Goal: Task Accomplishment & Management: Use online tool/utility

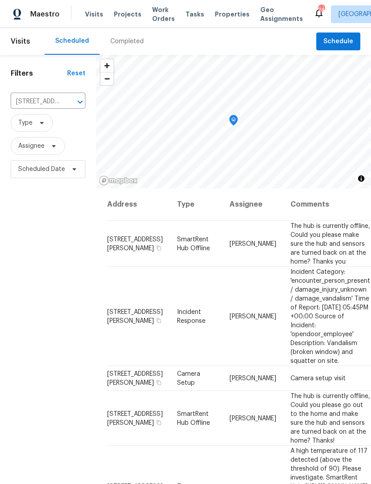
scroll to position [0, 69]
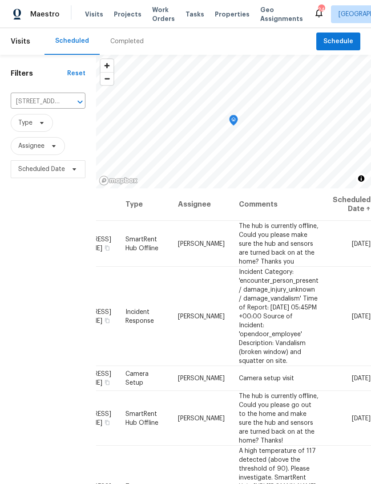
click at [68, 97] on button "Clear" at bounding box center [68, 102] width 12 height 12
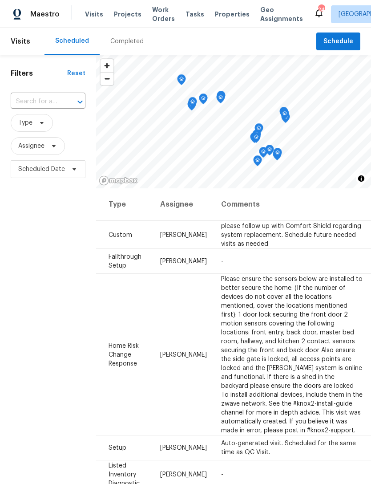
click at [37, 102] on input "text" at bounding box center [36, 102] width 50 height 14
type input "newb"
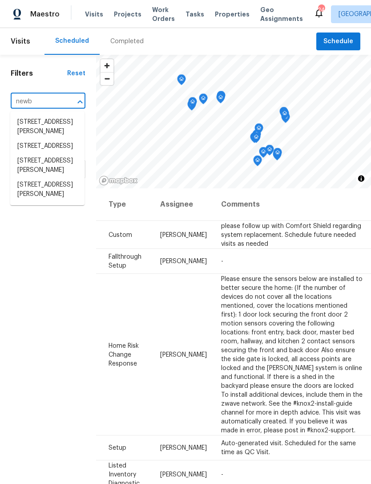
click at [57, 197] on li "218 Newberry Ln, Durham, NC 27703" at bounding box center [47, 190] width 74 height 24
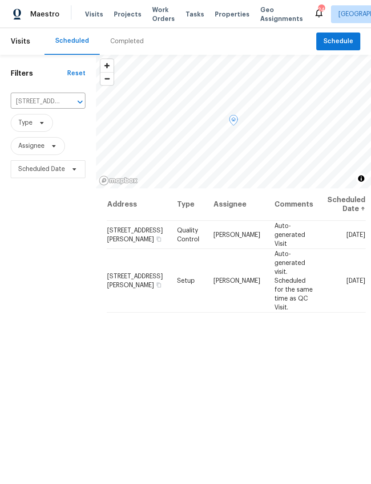
click at [0, 0] on icon at bounding box center [0, 0] width 0 height 0
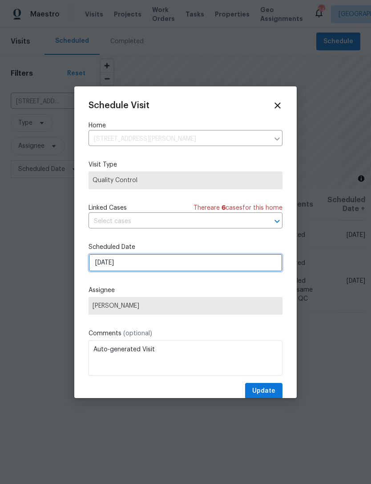
click at [166, 270] on input "8/13/2025" at bounding box center [186, 263] width 194 height 18
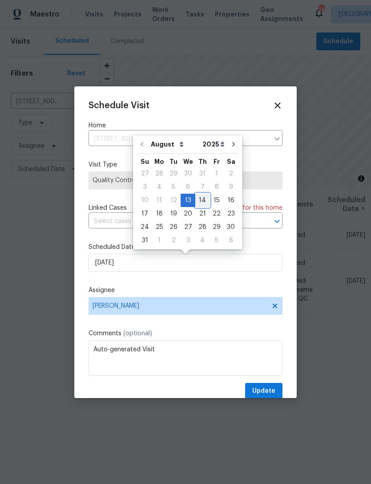
click at [202, 199] on div "14" at bounding box center [202, 200] width 14 height 12
type input "8/14/2025"
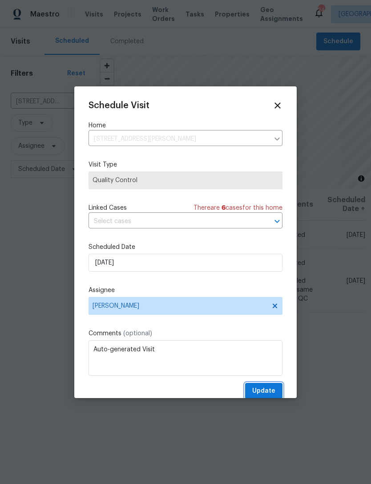
click at [271, 391] on span "Update" at bounding box center [263, 390] width 23 height 11
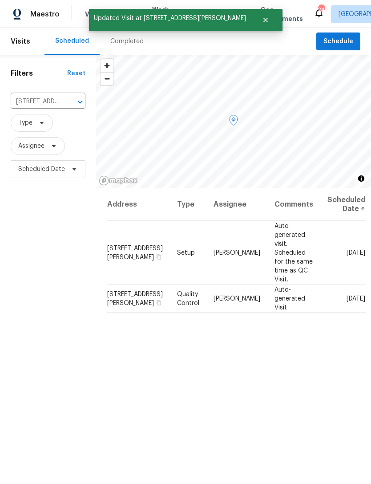
click at [0, 0] on icon at bounding box center [0, 0] width 0 height 0
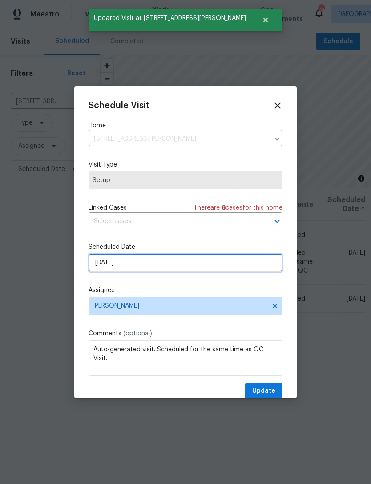
click at [171, 267] on input "8/13/2025" at bounding box center [186, 263] width 194 height 18
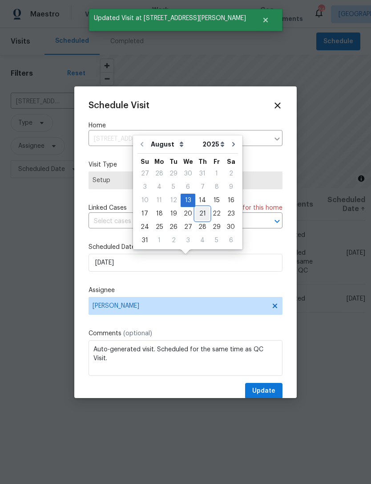
click at [203, 207] on div "21" at bounding box center [202, 213] width 14 height 12
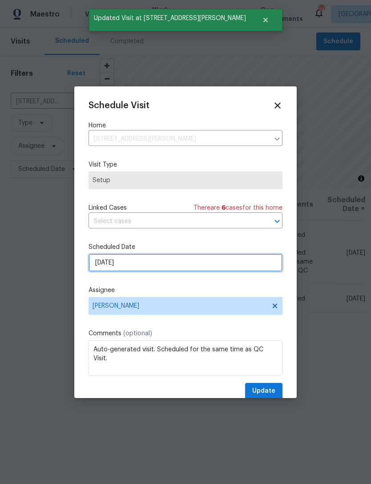
click at [205, 265] on input "8/21/2025" at bounding box center [186, 263] width 194 height 18
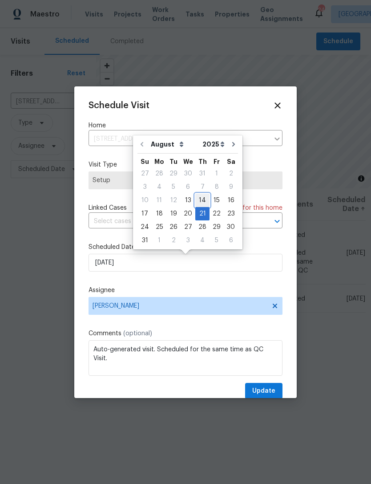
click at [201, 199] on div "14" at bounding box center [202, 200] width 14 height 12
type input "8/14/2025"
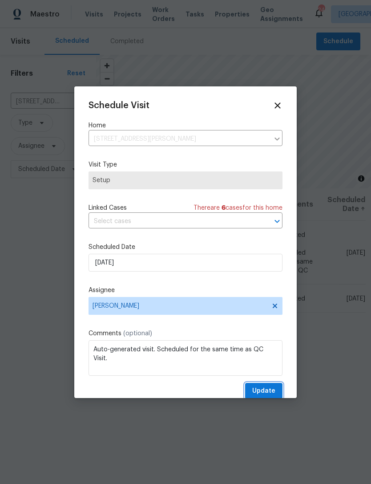
click at [267, 391] on span "Update" at bounding box center [263, 390] width 23 height 11
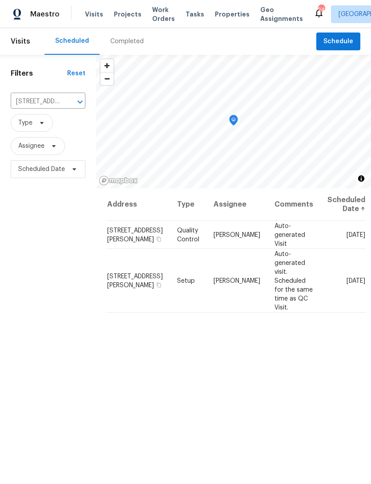
click at [65, 103] on icon "Clear" at bounding box center [68, 101] width 9 height 9
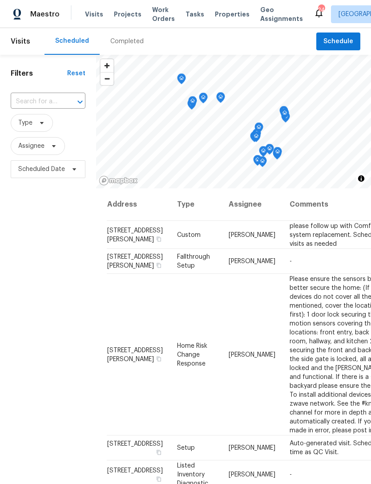
click at [54, 105] on input "text" at bounding box center [36, 102] width 50 height 14
type input "104 mo"
click at [57, 129] on li "104 Mossbark Ln, Chapel Hill, NC 27514" at bounding box center [47, 122] width 74 height 15
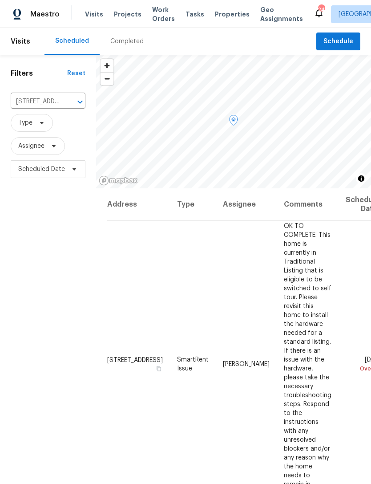
click at [0, 0] on icon at bounding box center [0, 0] width 0 height 0
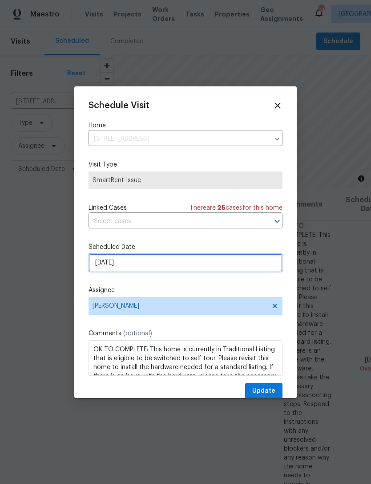
click at [186, 261] on input "8/12/2025" at bounding box center [186, 263] width 194 height 18
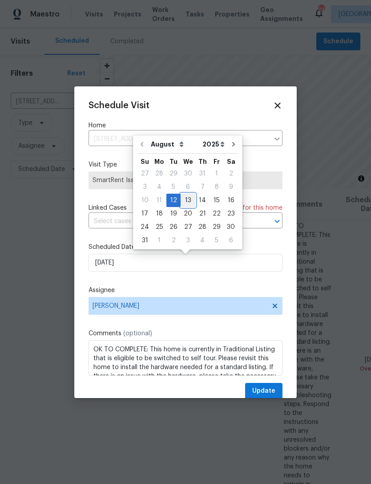
click at [190, 199] on div "13" at bounding box center [188, 200] width 15 height 12
type input "8/13/2025"
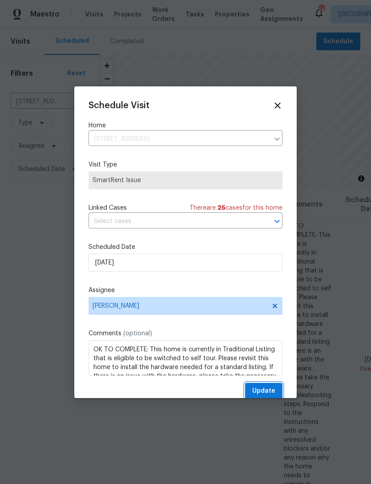
click at [274, 393] on span "Update" at bounding box center [263, 390] width 23 height 11
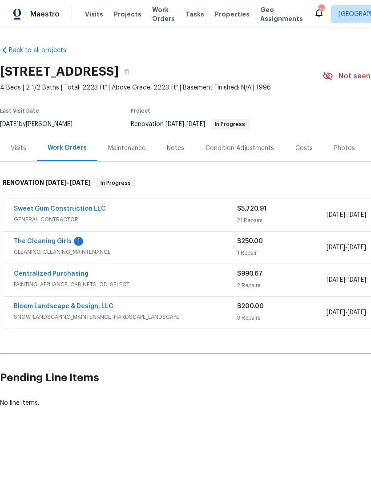
click at [40, 243] on link "The Cleaning Girls" at bounding box center [43, 241] width 58 height 6
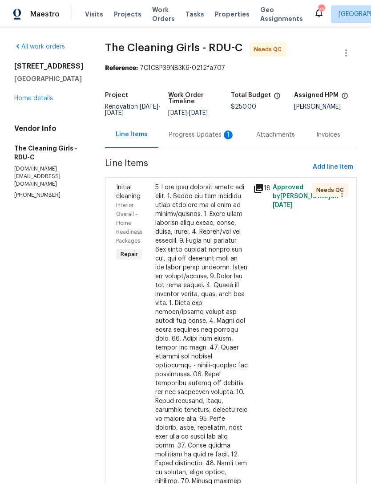
click at [212, 139] on div "Progress Updates 1" at bounding box center [202, 134] width 66 height 9
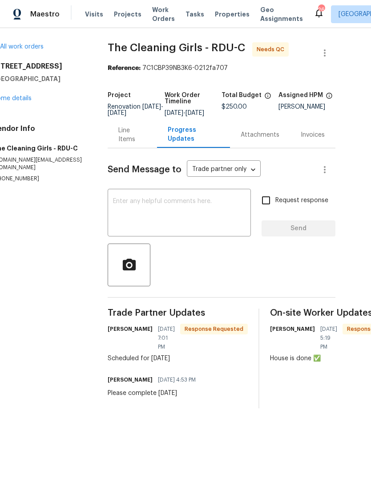
scroll to position [0, 21]
click at [213, 210] on textarea at bounding box center [179, 213] width 133 height 31
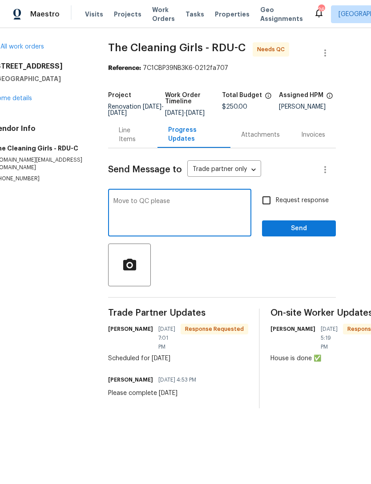
type textarea "Move to QC please"
click at [276, 210] on input "Request response" at bounding box center [266, 200] width 19 height 19
checkbox input "true"
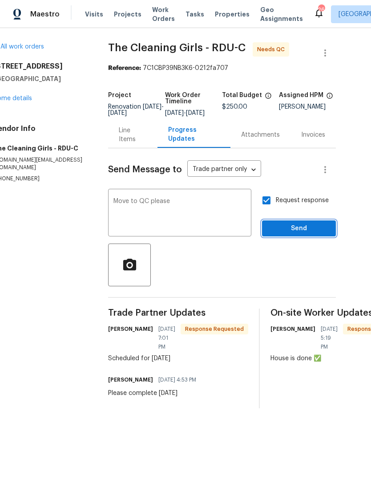
click at [296, 234] on span "Send" at bounding box center [299, 228] width 60 height 11
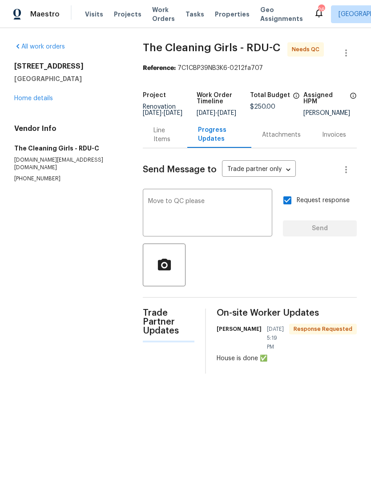
scroll to position [0, 0]
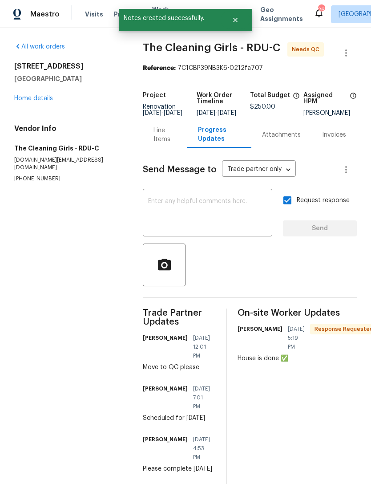
click at [39, 96] on link "Home details" at bounding box center [33, 98] width 39 height 6
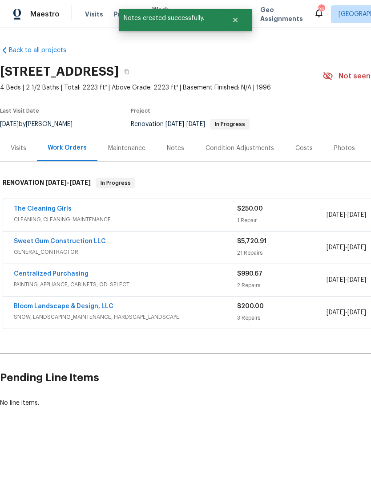
click at [38, 210] on link "The Cleaning Girls" at bounding box center [43, 209] width 58 height 6
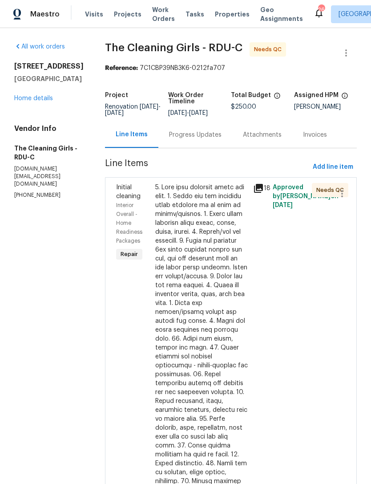
click at [217, 271] on div at bounding box center [201, 396] width 93 height 427
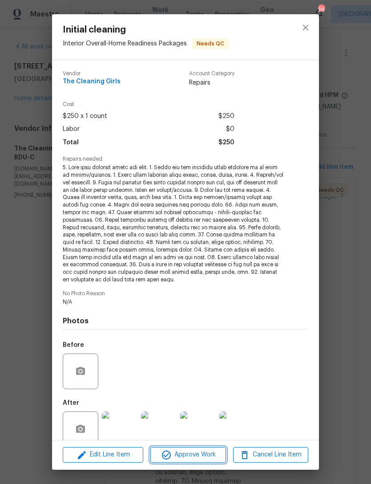
click at [200, 454] on span "Approve Work" at bounding box center [188, 454] width 70 height 11
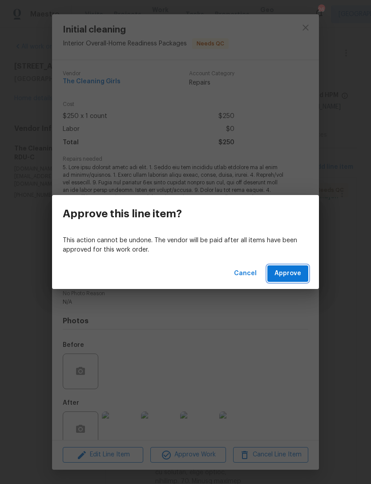
click at [294, 273] on span "Approve" at bounding box center [288, 273] width 27 height 11
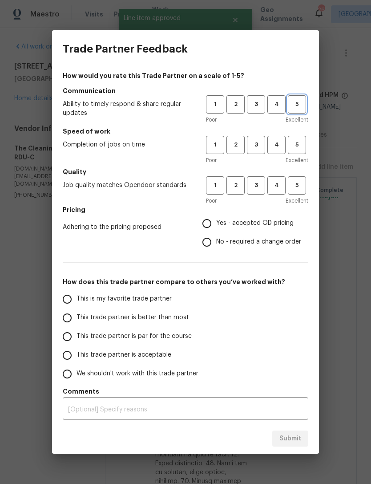
click at [299, 112] on button "5" at bounding box center [297, 104] width 18 height 18
click at [302, 142] on span "5" at bounding box center [297, 145] width 16 height 10
click at [303, 183] on span "5" at bounding box center [297, 185] width 16 height 10
click at [285, 224] on span "Yes - accepted OD pricing" at bounding box center [254, 222] width 77 height 9
click at [216, 224] on input "Yes - accepted OD pricing" at bounding box center [207, 223] width 19 height 19
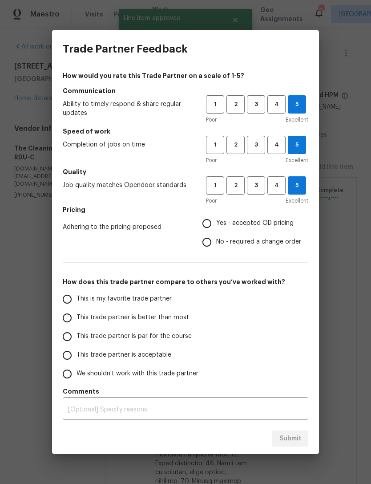
radio input "true"
click at [162, 303] on span "This is my favorite trade partner" at bounding box center [124, 298] width 95 height 9
click at [77, 303] on input "This is my favorite trade partner" at bounding box center [67, 299] width 19 height 19
click at [297, 433] on span "Submit" at bounding box center [290, 438] width 22 height 11
radio input "true"
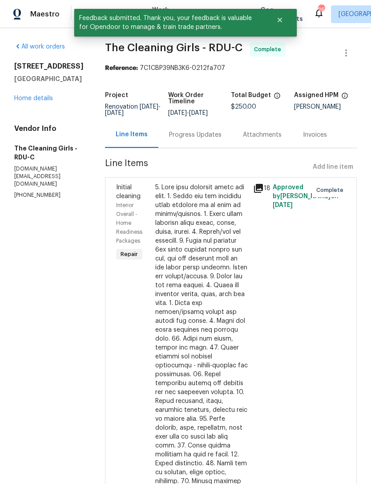
click at [26, 98] on link "Home details" at bounding box center [33, 98] width 39 height 6
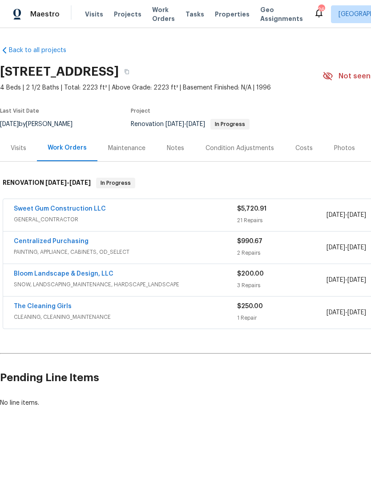
click at [42, 206] on link "Sweet Gum Construction LLC" at bounding box center [60, 209] width 92 height 6
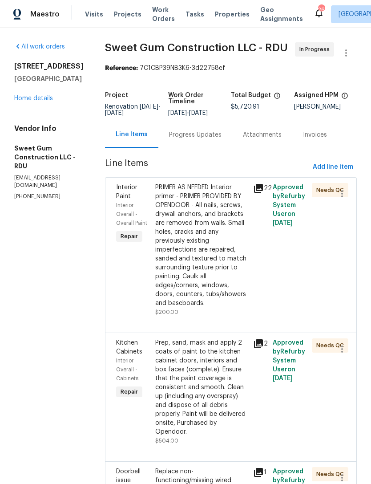
click at [39, 101] on link "Home details" at bounding box center [33, 98] width 39 height 6
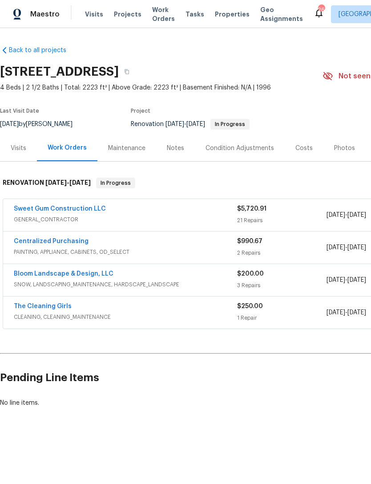
click at [29, 206] on link "Sweet Gum Construction LLC" at bounding box center [60, 209] width 92 height 6
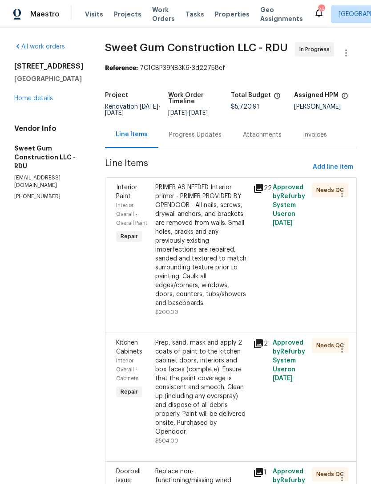
click at [220, 139] on div "Progress Updates" at bounding box center [195, 134] width 53 height 9
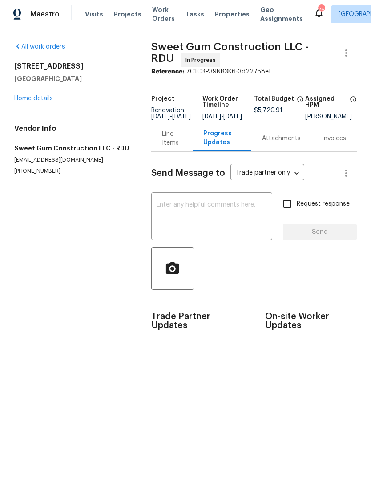
click at [207, 231] on textarea at bounding box center [212, 217] width 110 height 31
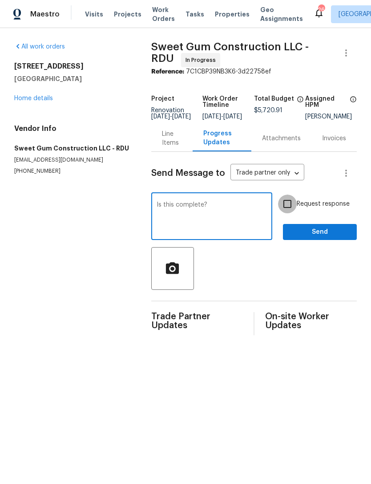
type textarea "Is this complete?"
click at [288, 210] on input "Request response" at bounding box center [287, 203] width 19 height 19
checkbox input "true"
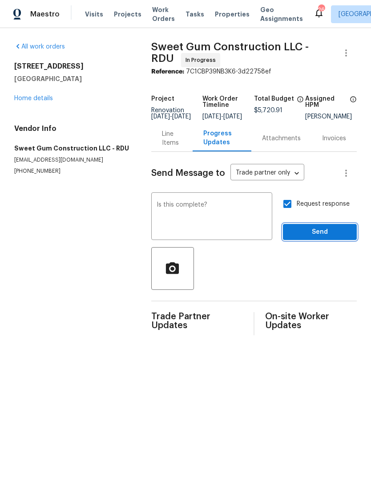
click at [320, 238] on span "Send" at bounding box center [320, 232] width 60 height 11
